Goal: Check status: Check status

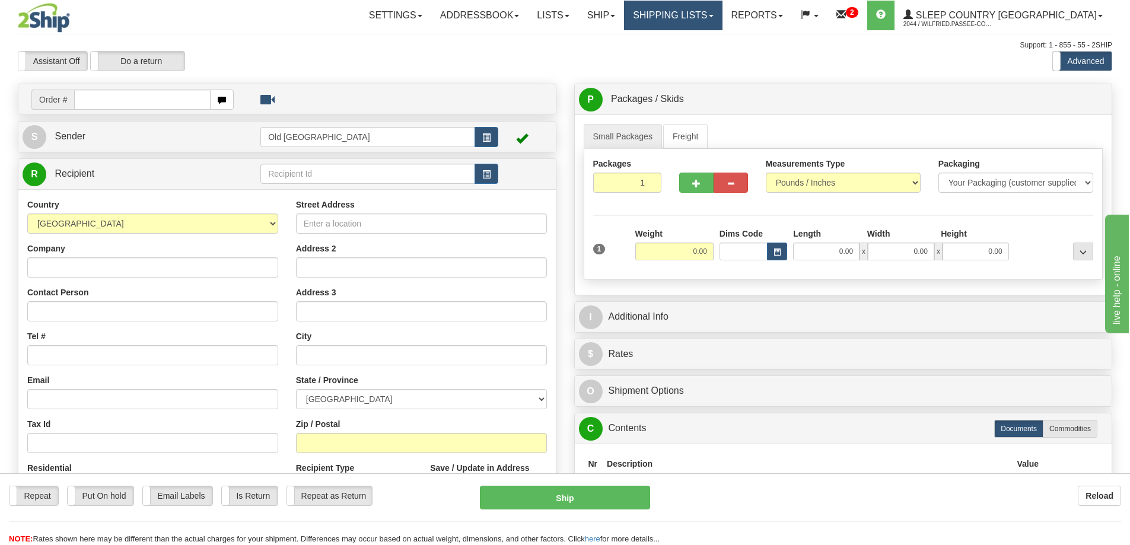
click at [722, 20] on link "Shipping lists" at bounding box center [673, 16] width 98 height 30
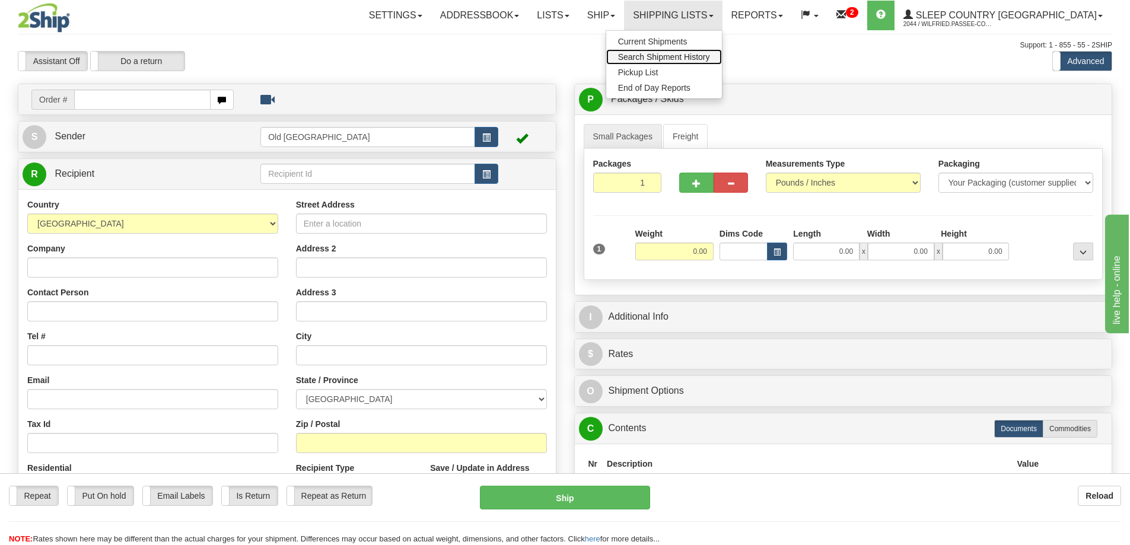
click at [722, 50] on link "Search Shipment History" at bounding box center [664, 56] width 116 height 15
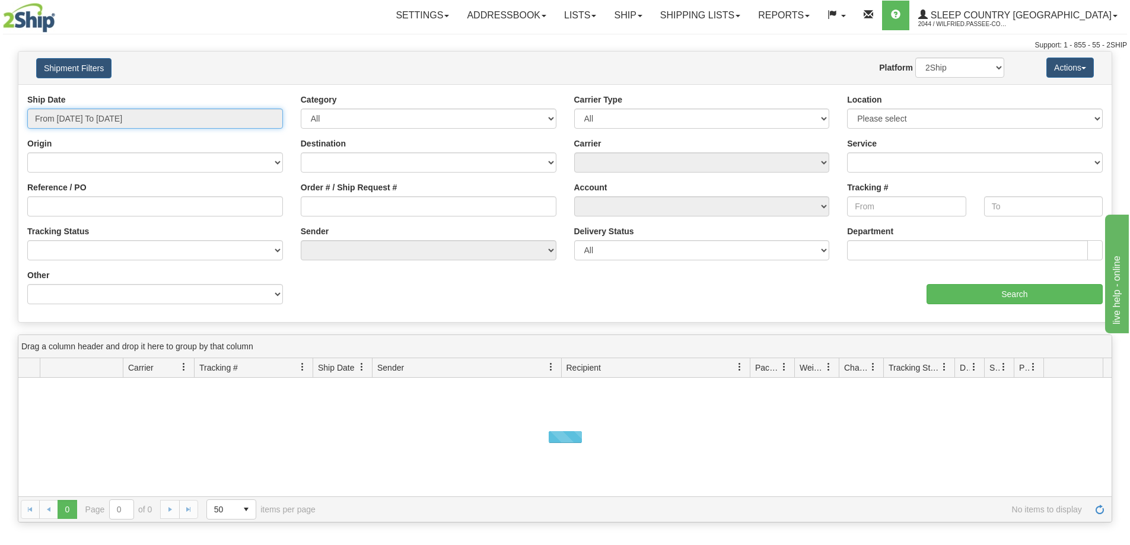
click at [84, 120] on input "From [DATE] To [DATE]" at bounding box center [155, 119] width 256 height 20
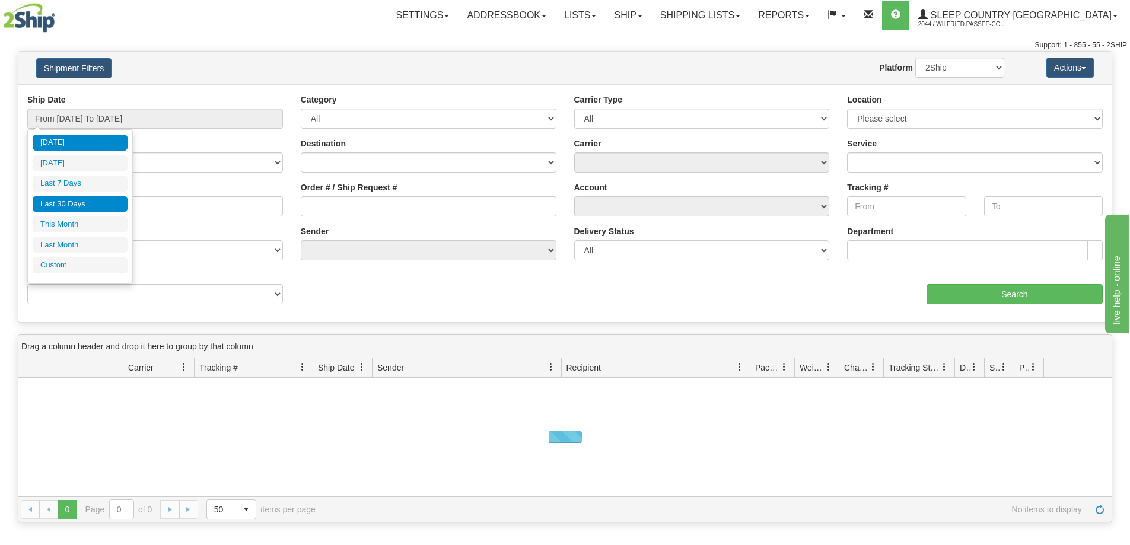
click at [75, 203] on li "Last 30 Days" at bounding box center [80, 204] width 95 height 16
type input "From 07/31/2025 To 08/29/2025"
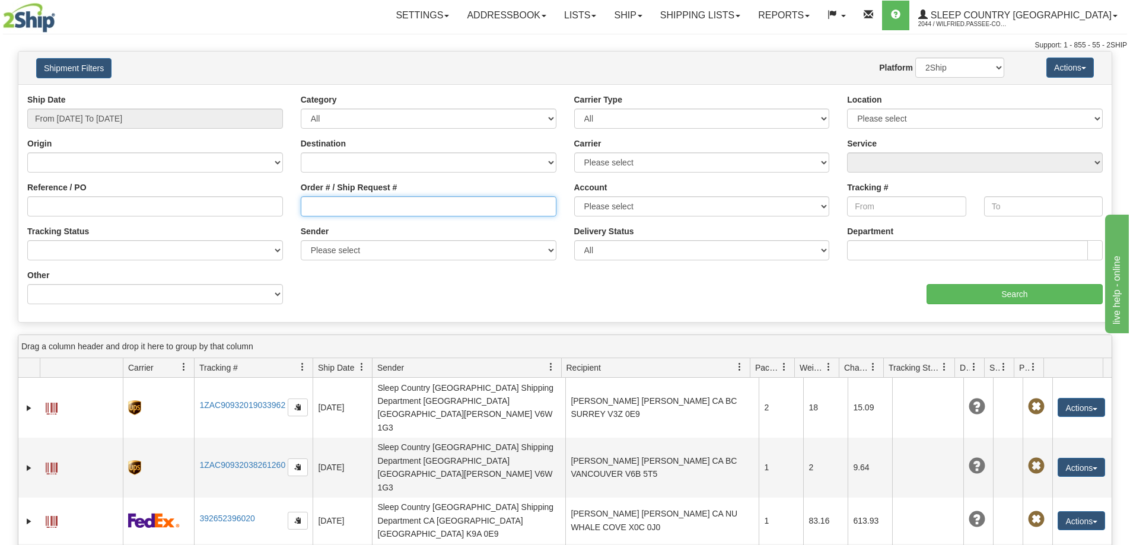
click at [325, 201] on input "Order # / Ship Request #" at bounding box center [429, 206] width 256 height 20
paste input "9002I035847"
type input "9002I035847"
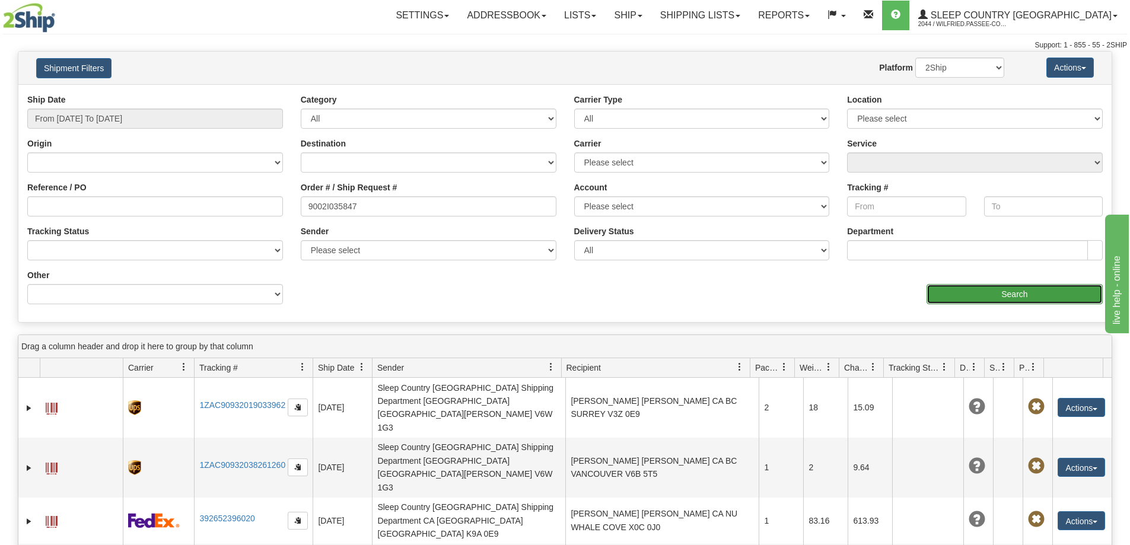
click at [963, 287] on input "Search" at bounding box center [1014, 294] width 176 height 20
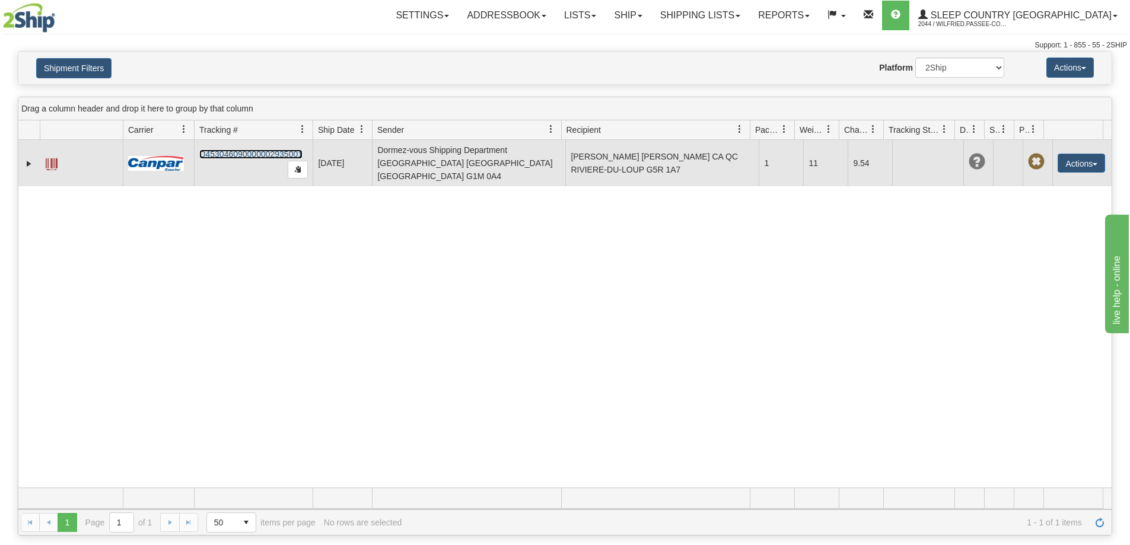
click at [283, 150] on link "D453046090000002935001" at bounding box center [250, 153] width 103 height 9
